Goal: Task Accomplishment & Management: Manage account settings

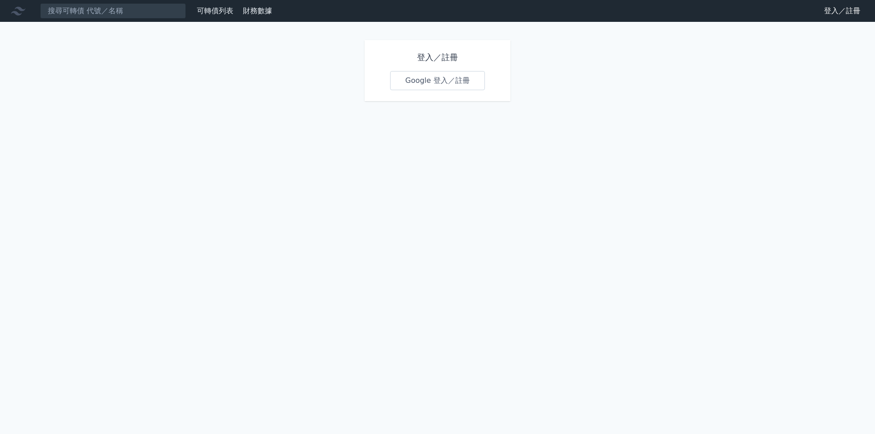
click at [427, 77] on link "Google 登入／註冊" at bounding box center [437, 80] width 95 height 19
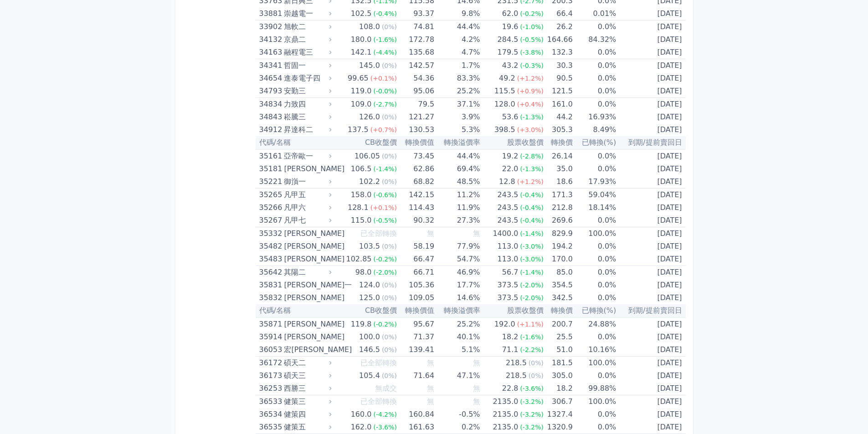
scroll to position [1921, 0]
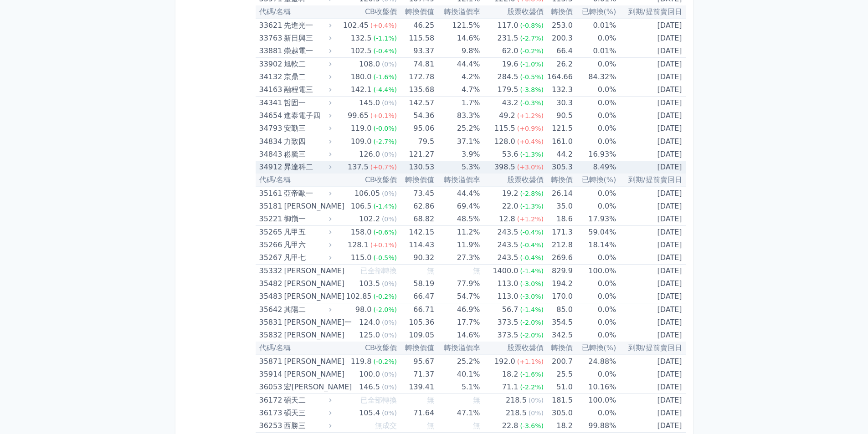
click at [298, 169] on div "昇達科二" at bounding box center [307, 167] width 46 height 13
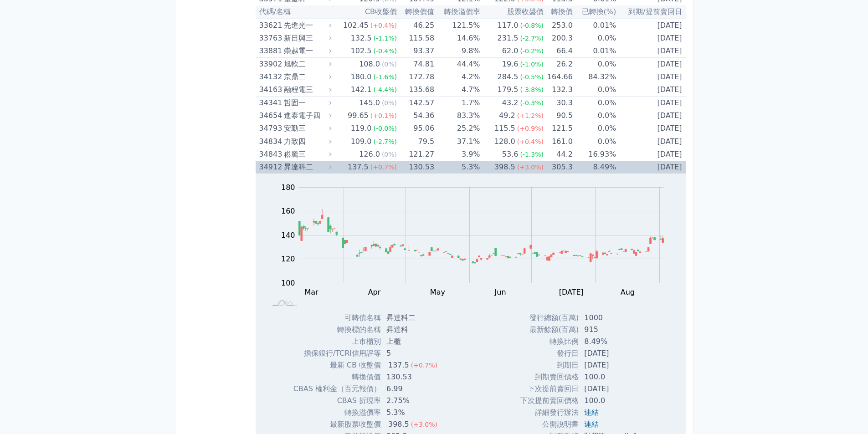
click at [299, 168] on div "昇達科二" at bounding box center [307, 167] width 46 height 13
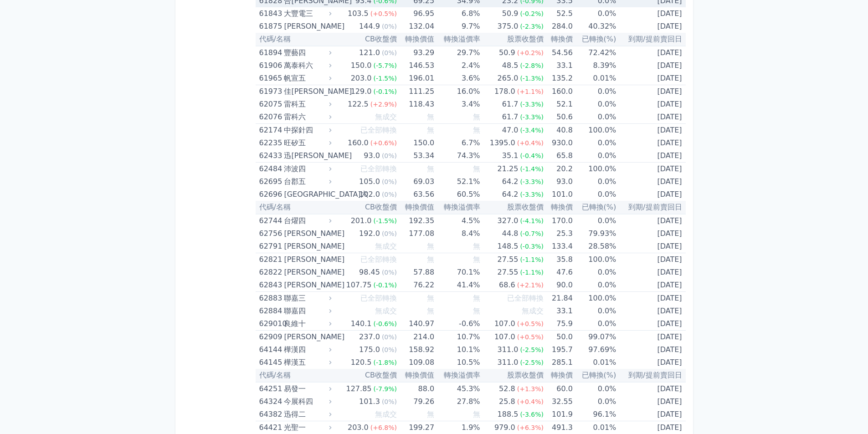
scroll to position [3743, 0]
